Goal: Transaction & Acquisition: Purchase product/service

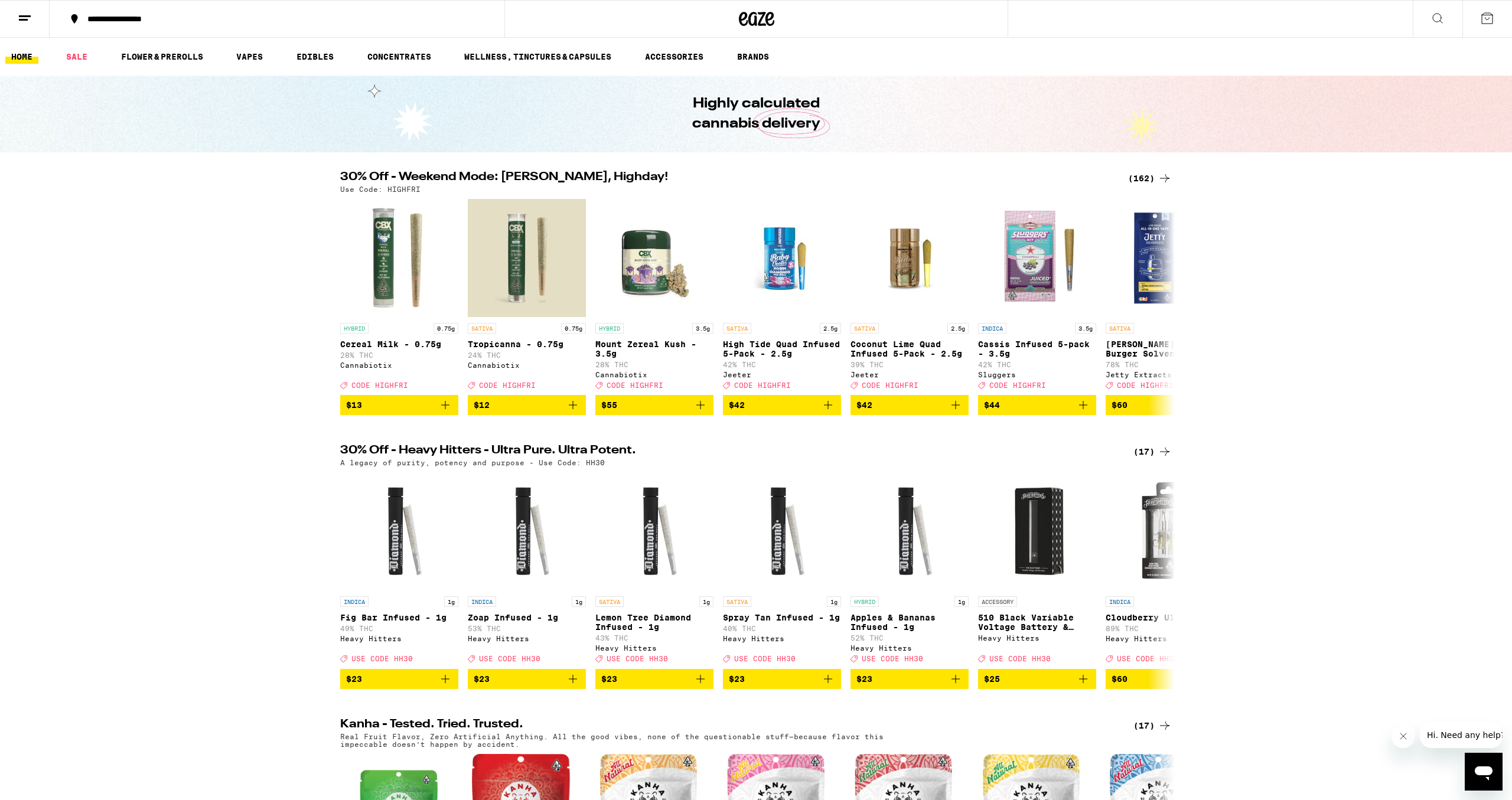
click at [1154, 181] on div "(162)" at bounding box center [1149, 178] width 44 height 14
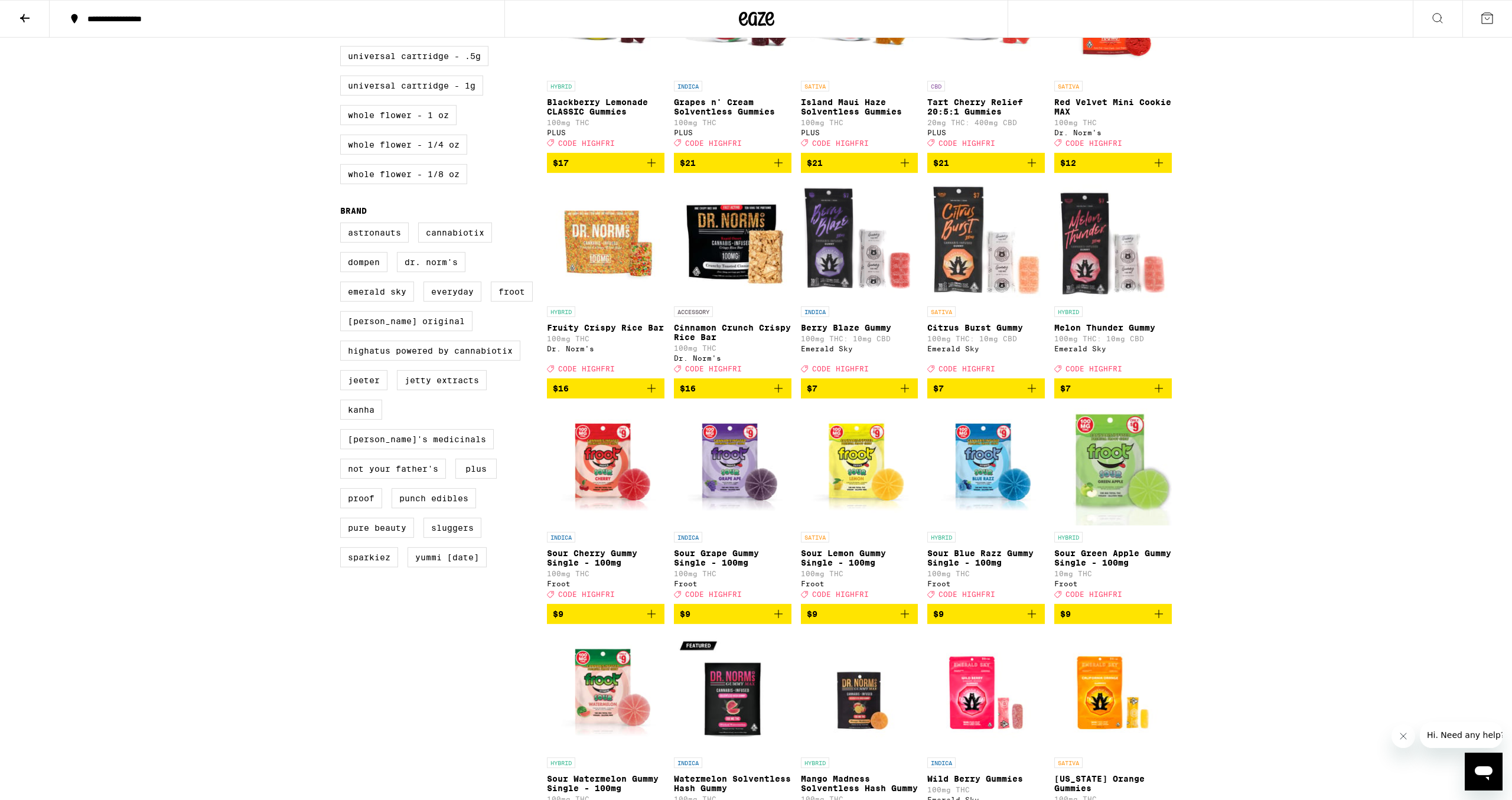
scroll to position [737, 0]
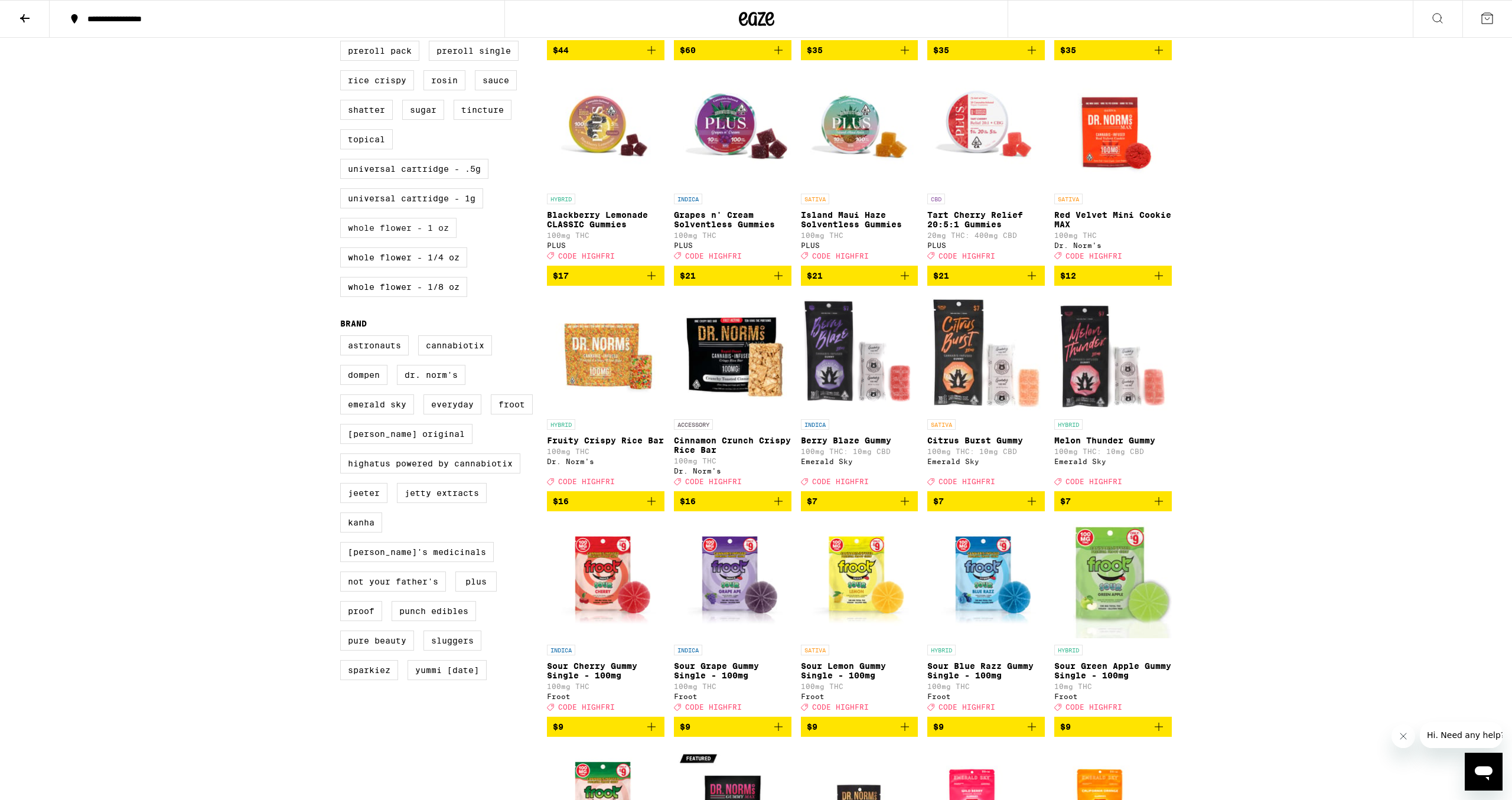
click at [389, 238] on label "Whole Flower - 1 oz" at bounding box center [398, 228] width 116 height 20
checkbox input "true"
